Goal: Information Seeking & Learning: Learn about a topic

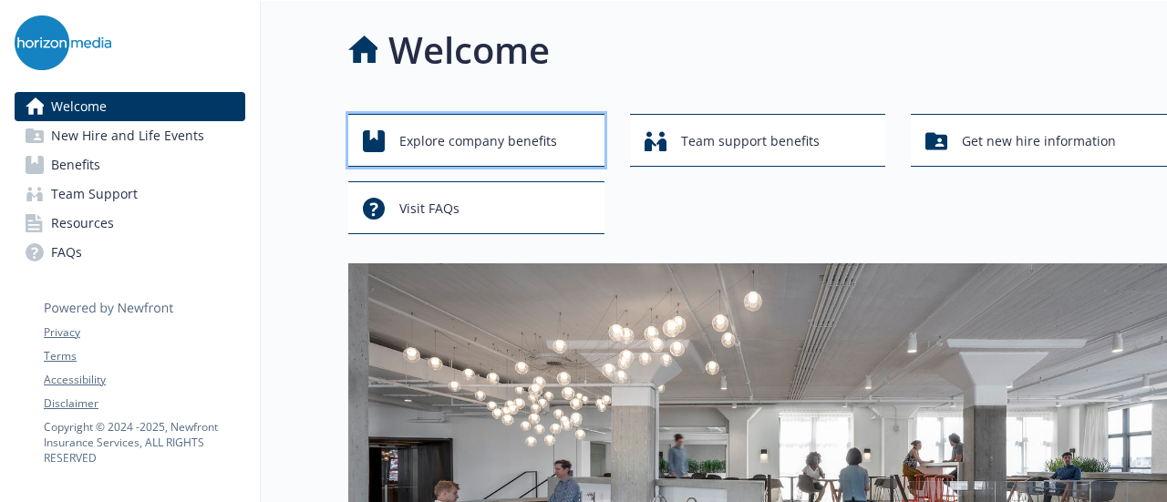
click at [414, 130] on span "Explore company benefits" at bounding box center [478, 141] width 158 height 35
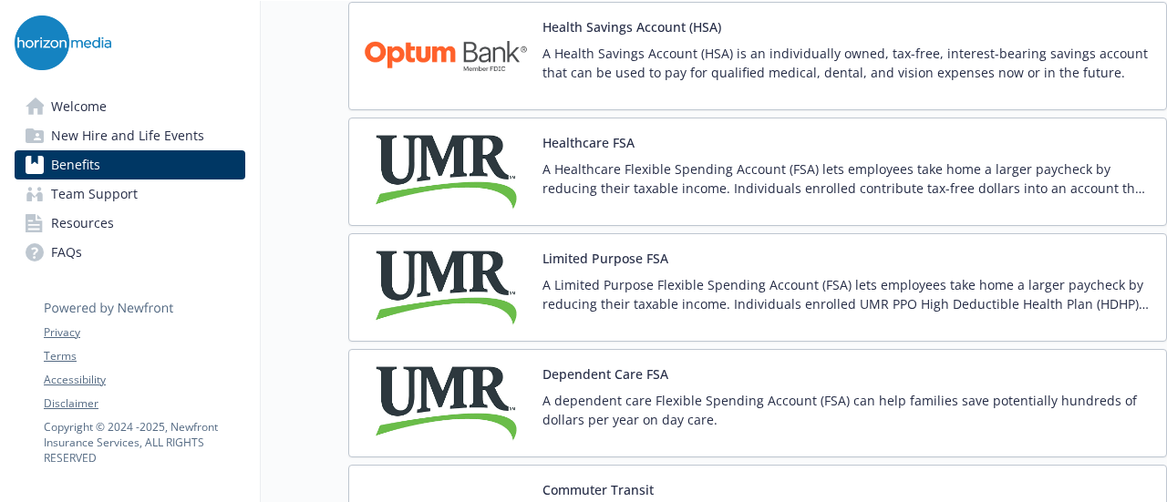
scroll to position [2626, 0]
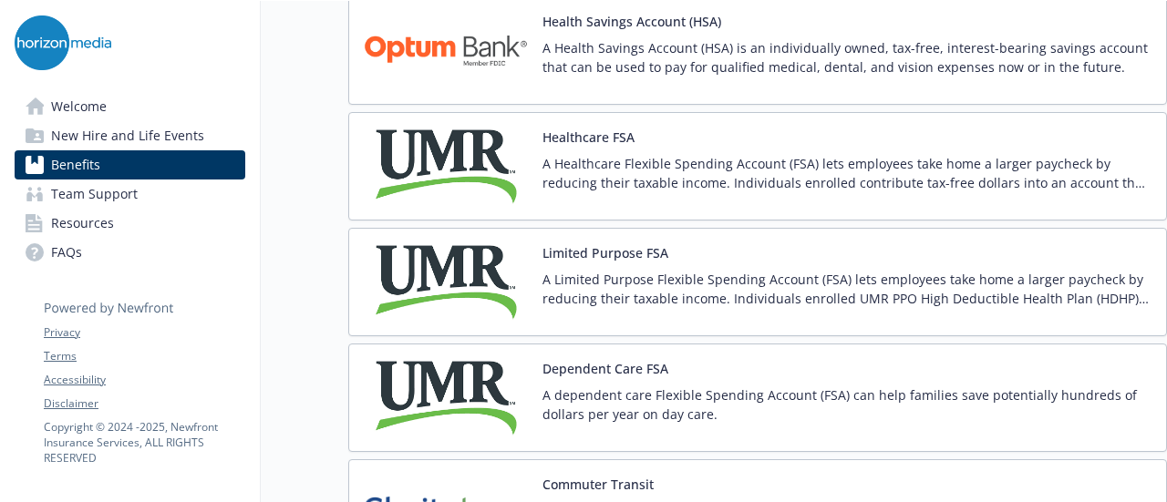
click at [465, 139] on img at bounding box center [446, 166] width 164 height 77
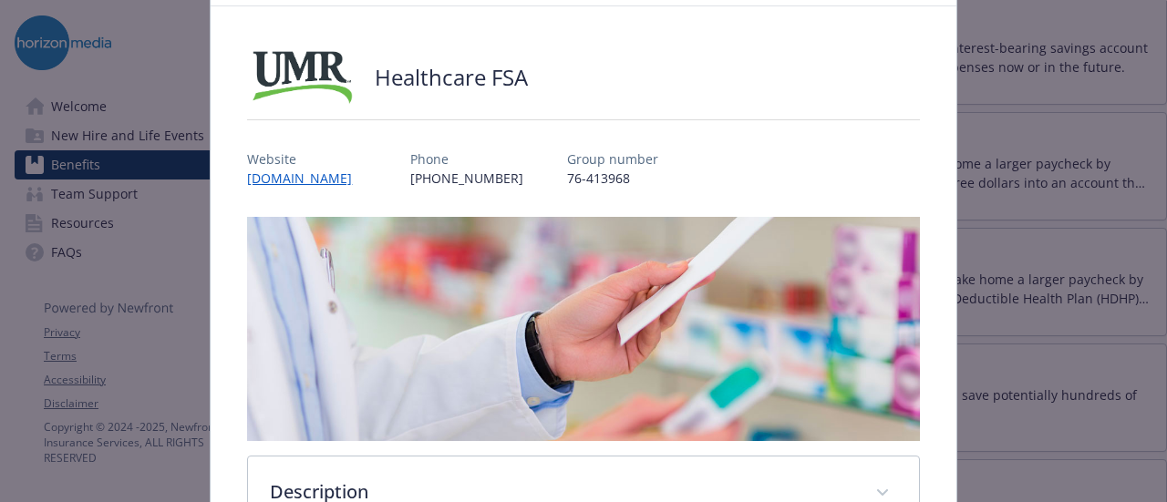
scroll to position [106, 0]
click at [275, 182] on link "[DOMAIN_NAME]" at bounding box center [308, 179] width 123 height 21
